Goal: Task Accomplishment & Management: Manage account settings

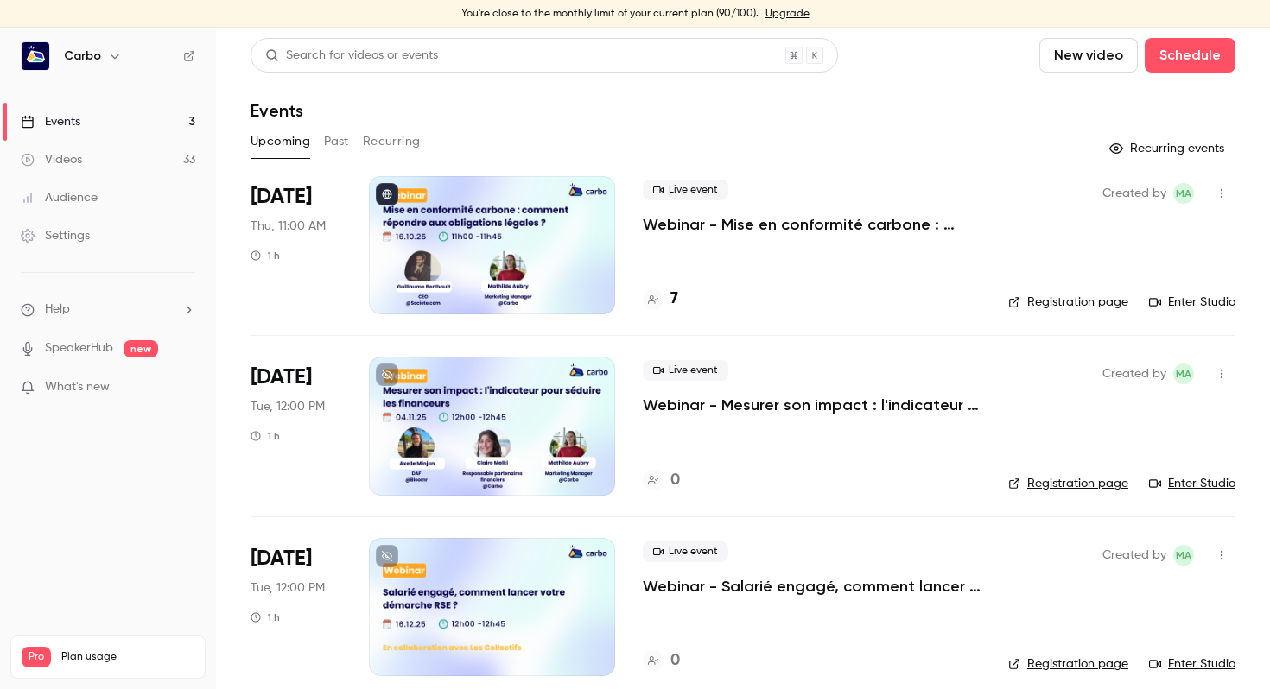
click at [746, 225] on p "Webinar - Mise en conformité carbone : comment répondre aux obligations légales…" at bounding box center [812, 224] width 338 height 21
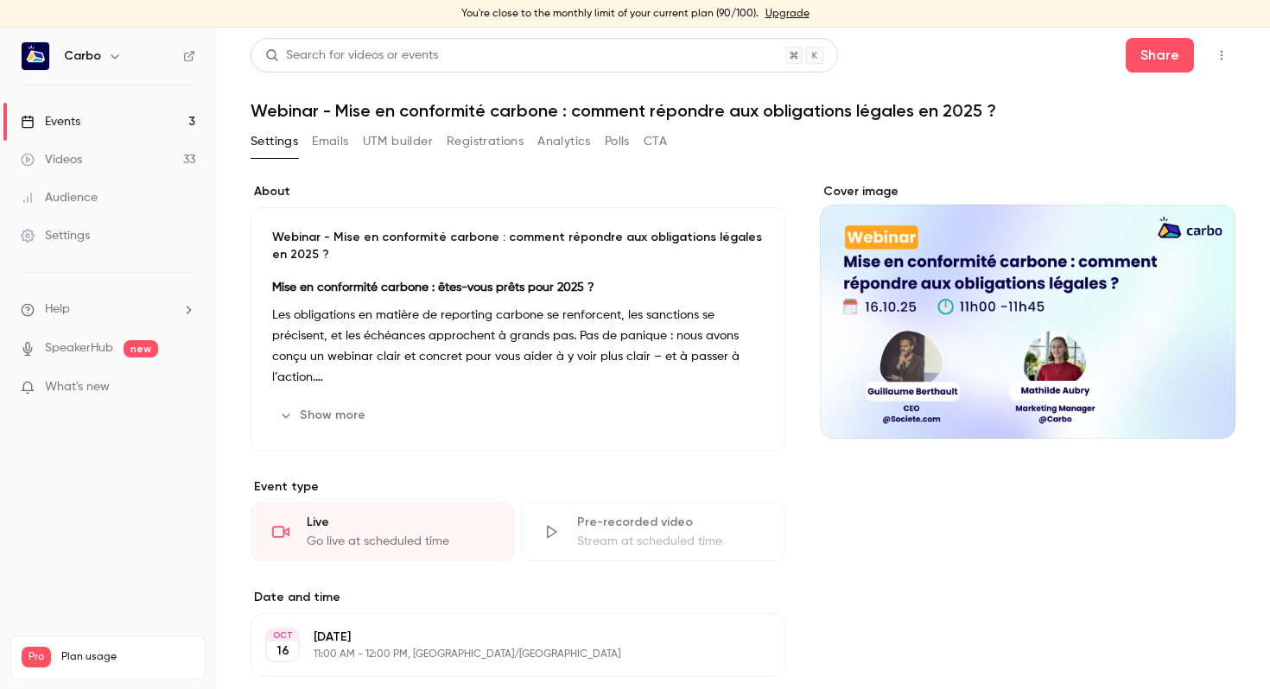
click at [335, 138] on button "Emails" at bounding box center [330, 142] width 36 height 28
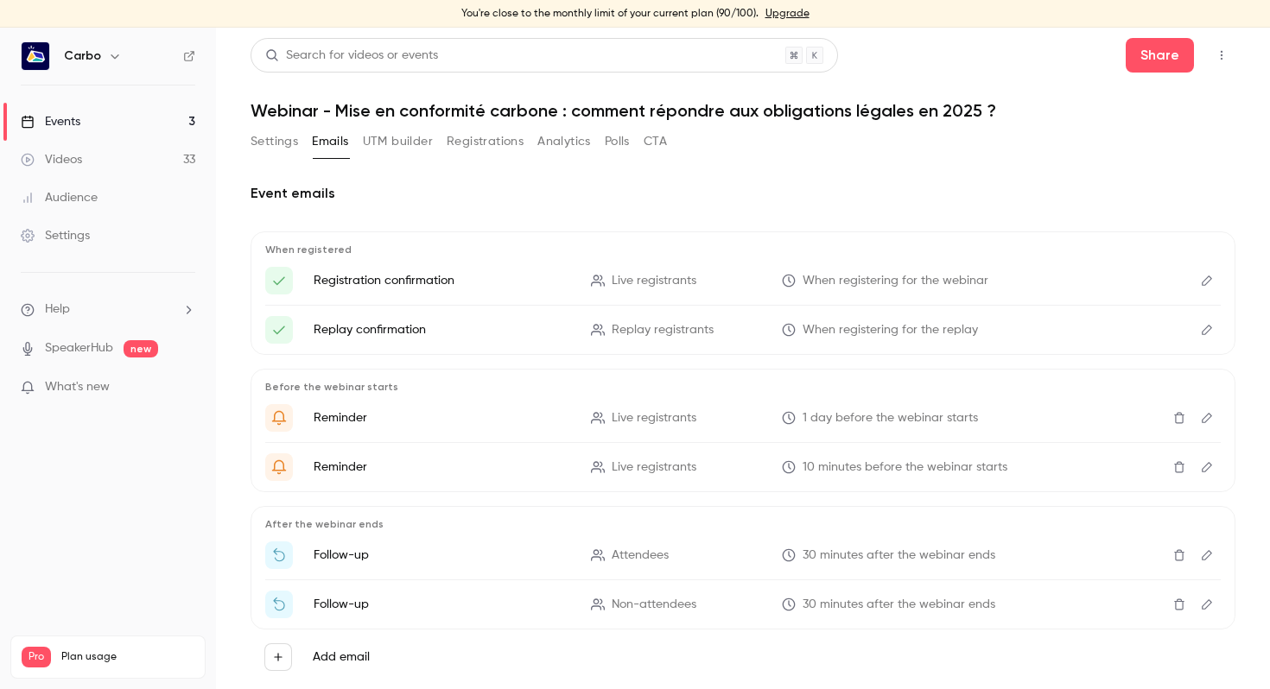
click at [272, 144] on button "Settings" at bounding box center [275, 142] width 48 height 28
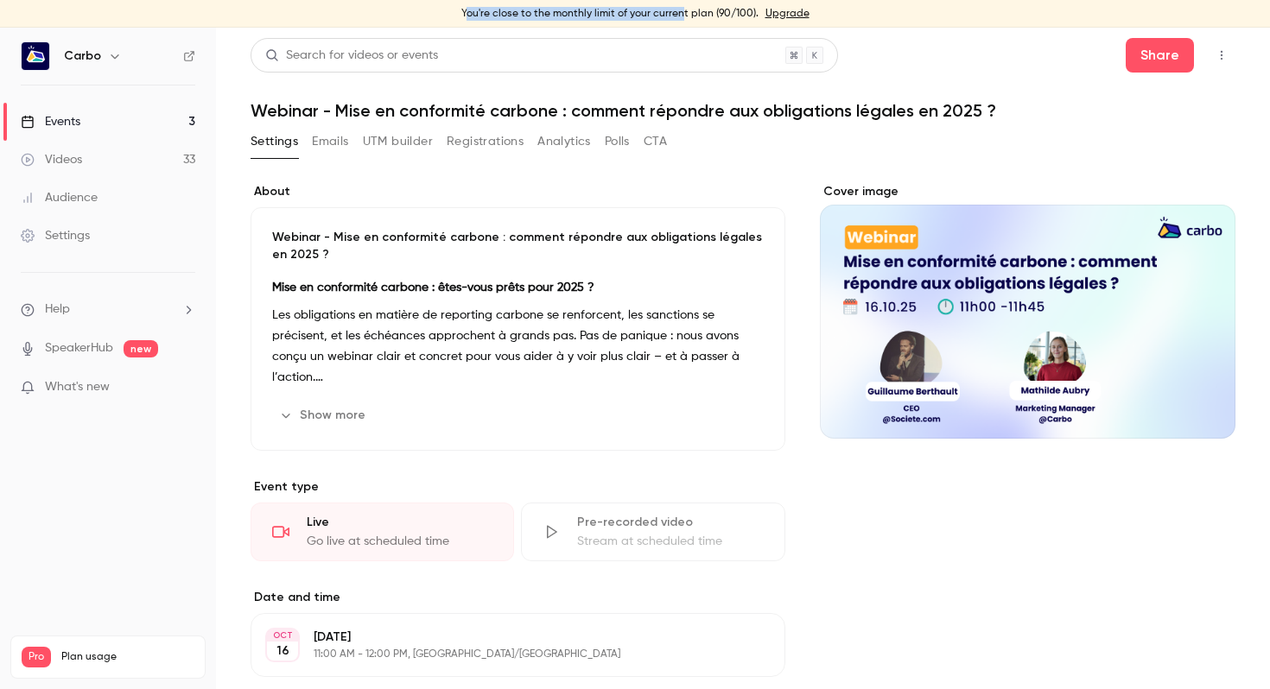
drag, startPoint x: 470, startPoint y: 13, endPoint x: 681, endPoint y: 12, distance: 210.8
click at [681, 13] on div "You're close to the monthly limit of your current plan (90/100). Upgrade" at bounding box center [635, 14] width 1270 height 28
click at [1006, 70] on div "Search for videos or events Share" at bounding box center [743, 55] width 985 height 35
click at [92, 122] on link "Events 3" at bounding box center [108, 122] width 216 height 38
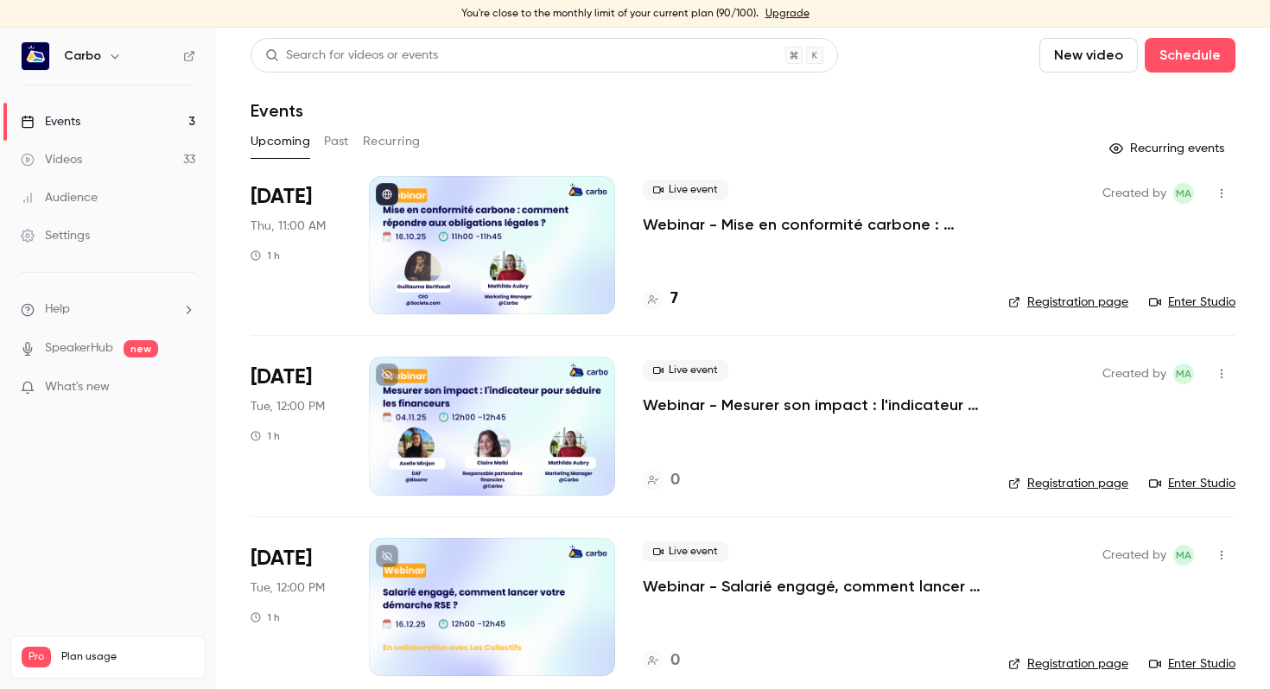
click at [764, 220] on p "Webinar - Mise en conformité carbone : comment répondre aux obligations légales…" at bounding box center [812, 224] width 338 height 21
